Goal: Transaction & Acquisition: Purchase product/service

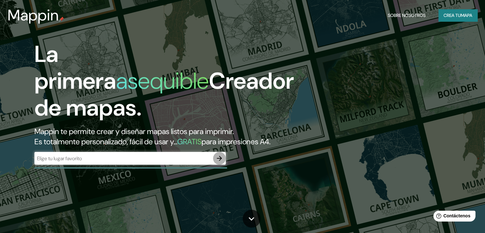
click at [214, 164] on button "button" at bounding box center [219, 158] width 13 height 13
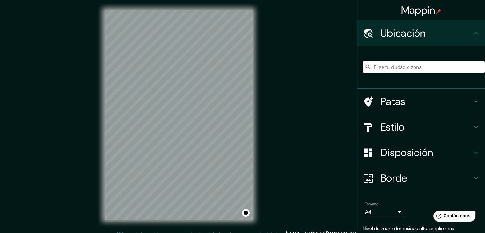
click at [370, 66] on input "Elige tu ciudad o zona" at bounding box center [423, 66] width 122 height 11
click at [392, 66] on input "[GEOGRAPHIC_DATA]" at bounding box center [423, 66] width 122 height 11
drag, startPoint x: 391, startPoint y: 68, endPoint x: 344, endPoint y: 73, distance: 47.1
click at [344, 73] on div "Mappin Ubicación Paraguay Patas Estilo Disposición Borde Elige un borde. Consej…" at bounding box center [242, 120] width 485 height 240
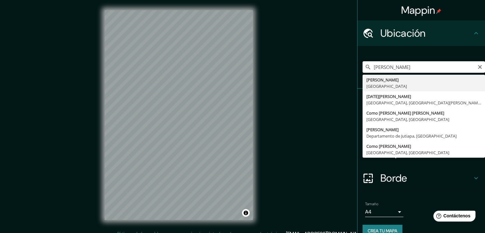
type input "[GEOGRAPHIC_DATA], [GEOGRAPHIC_DATA]"
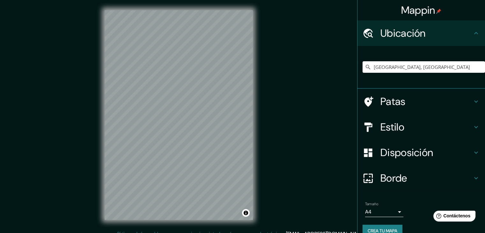
click at [301, 90] on div "Mappin Ubicación [GEOGRAPHIC_DATA], [GEOGRAPHIC_DATA] Patas Estilo Disposición …" at bounding box center [242, 120] width 485 height 240
click at [380, 230] on font "Crea tu mapa" at bounding box center [382, 231] width 30 height 6
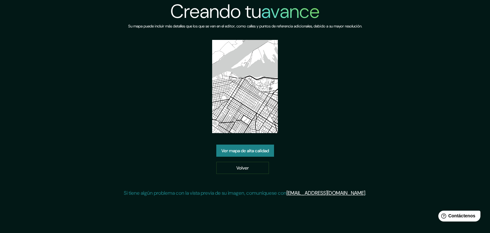
click at [258, 159] on div "Ver mapa de alta calidad Volver" at bounding box center [245, 158] width 58 height 29
click at [262, 151] on font "Ver mapa de alta calidad" at bounding box center [244, 151] width 47 height 6
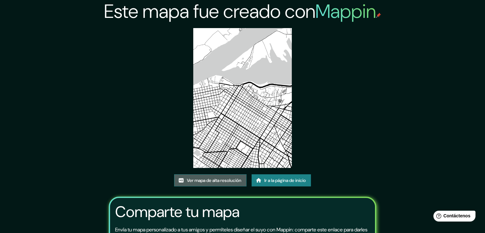
click at [219, 177] on font "Ver mapa de alta resolución" at bounding box center [214, 180] width 55 height 6
